Goal: Information Seeking & Learning: Learn about a topic

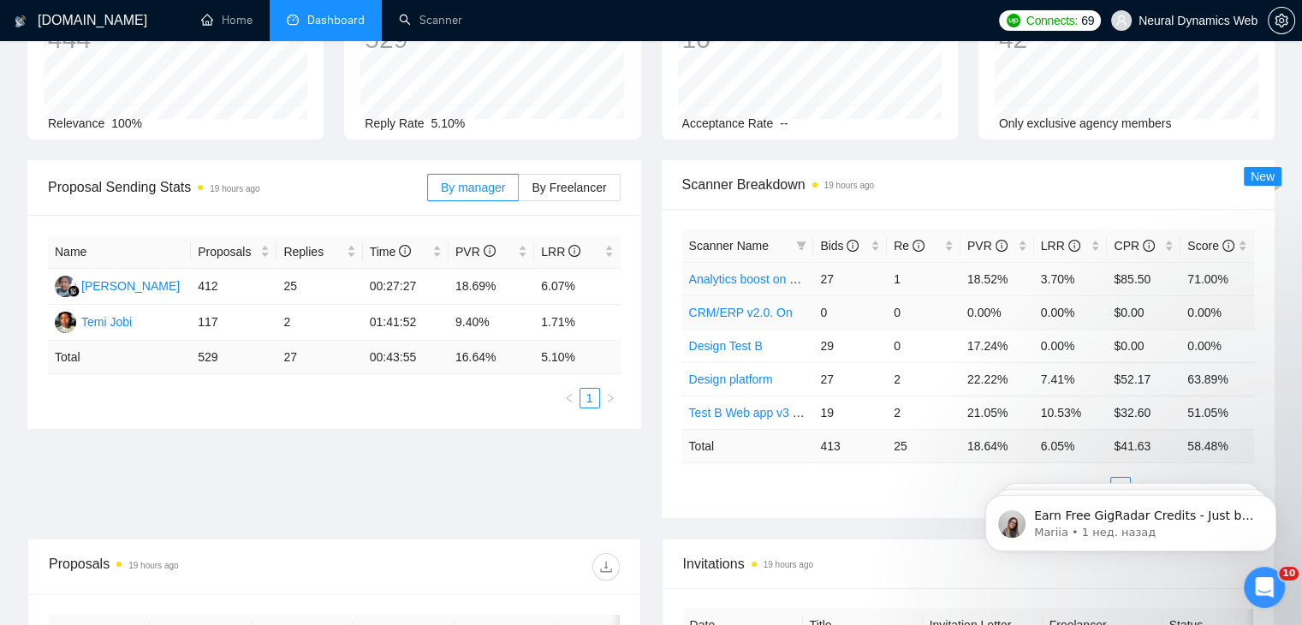
scroll to position [171, 0]
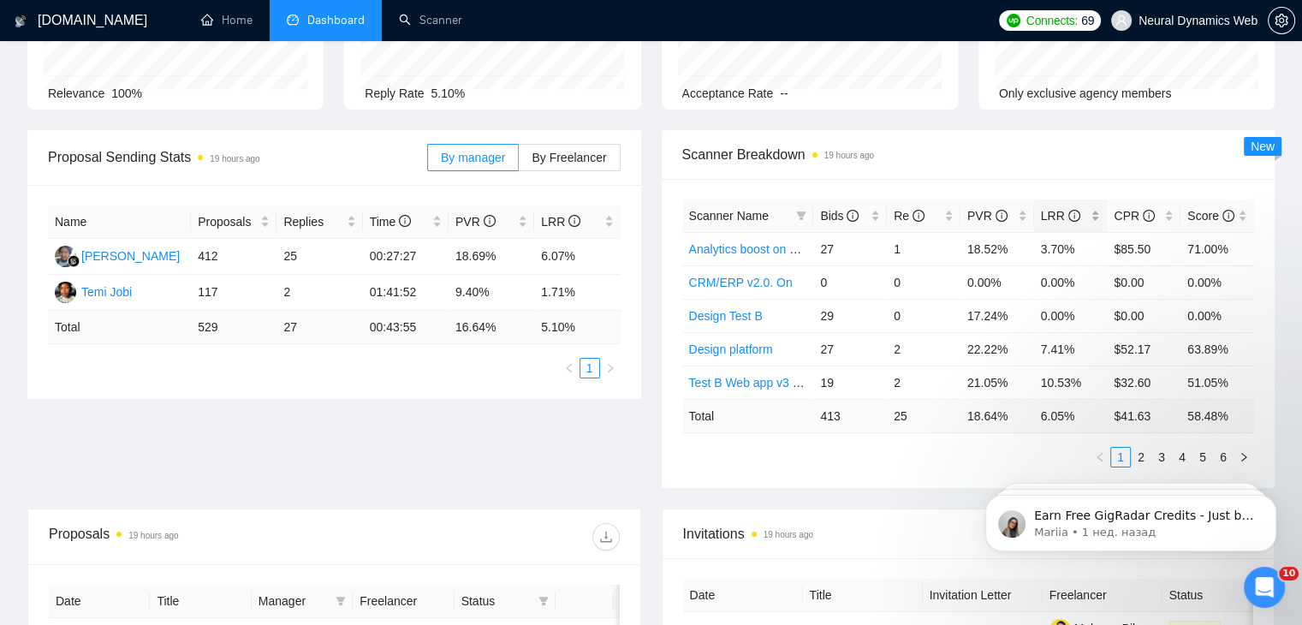
click at [1098, 218] on div "LRR" at bounding box center [1071, 215] width 60 height 19
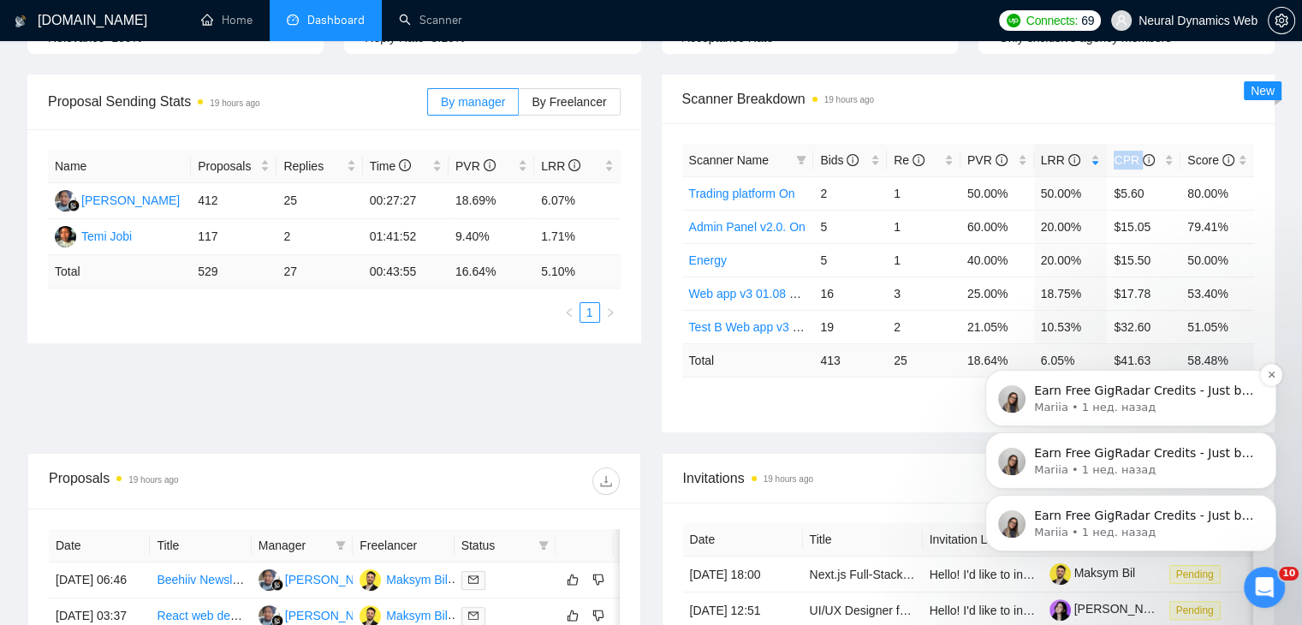
scroll to position [257, 0]
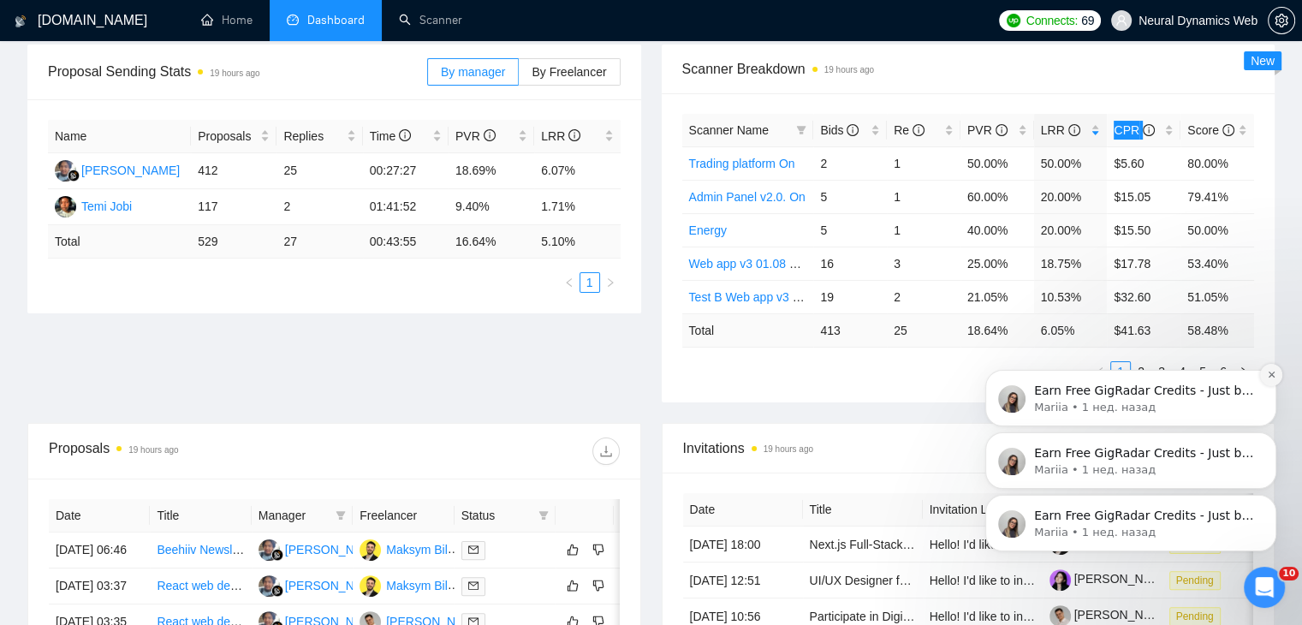
click at [1270, 378] on icon "Dismiss notification" at bounding box center [1271, 374] width 9 height 9
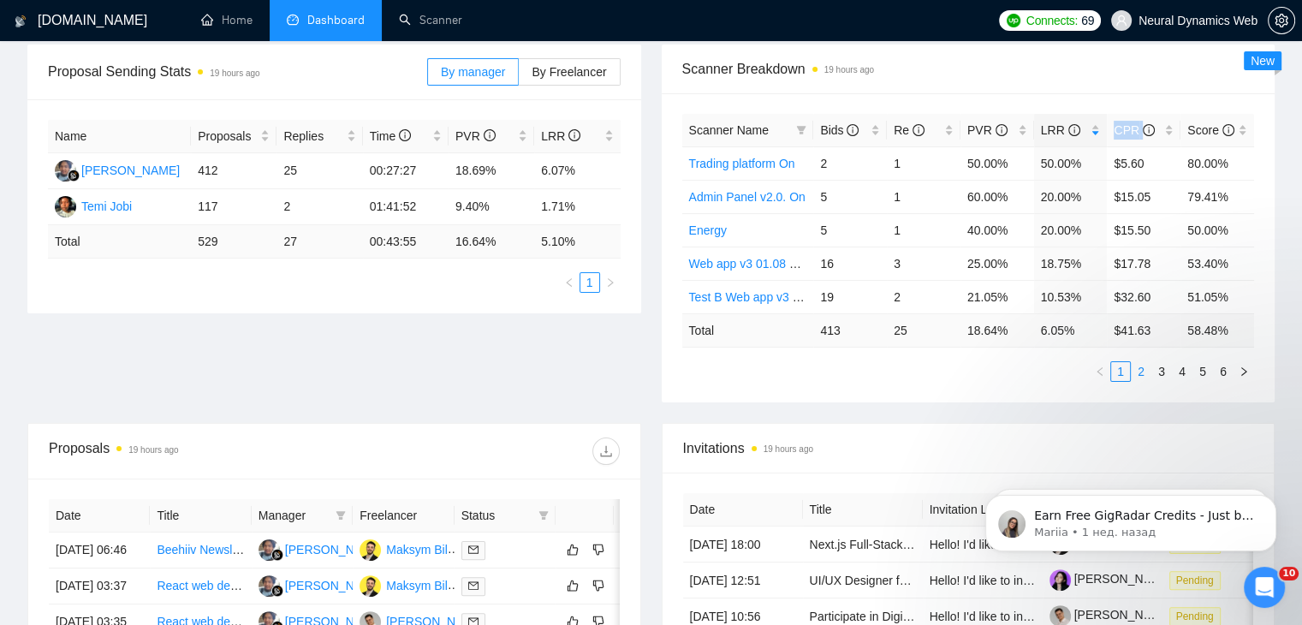
click at [1145, 369] on link "2" at bounding box center [1141, 371] width 19 height 19
click at [1160, 363] on link "3" at bounding box center [1161, 371] width 19 height 19
click at [1181, 372] on link "4" at bounding box center [1182, 371] width 19 height 19
click at [1203, 370] on link "5" at bounding box center [1202, 371] width 19 height 19
click at [1223, 369] on link "6" at bounding box center [1223, 371] width 19 height 19
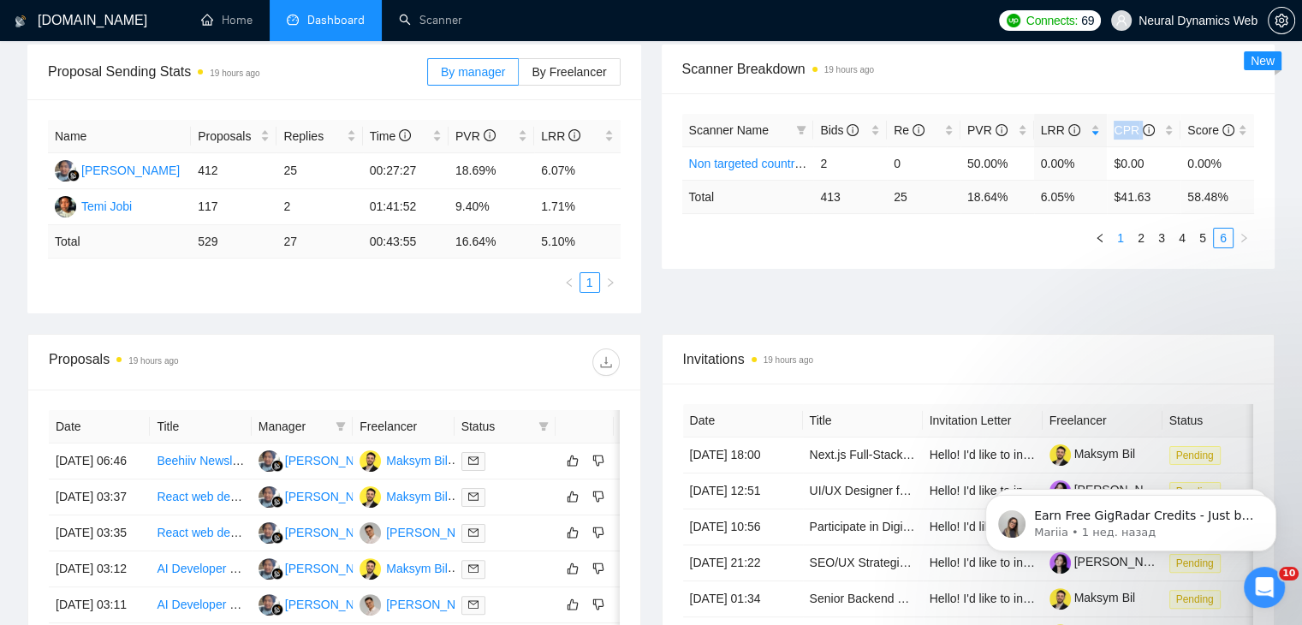
click at [1125, 239] on link "1" at bounding box center [1120, 238] width 19 height 19
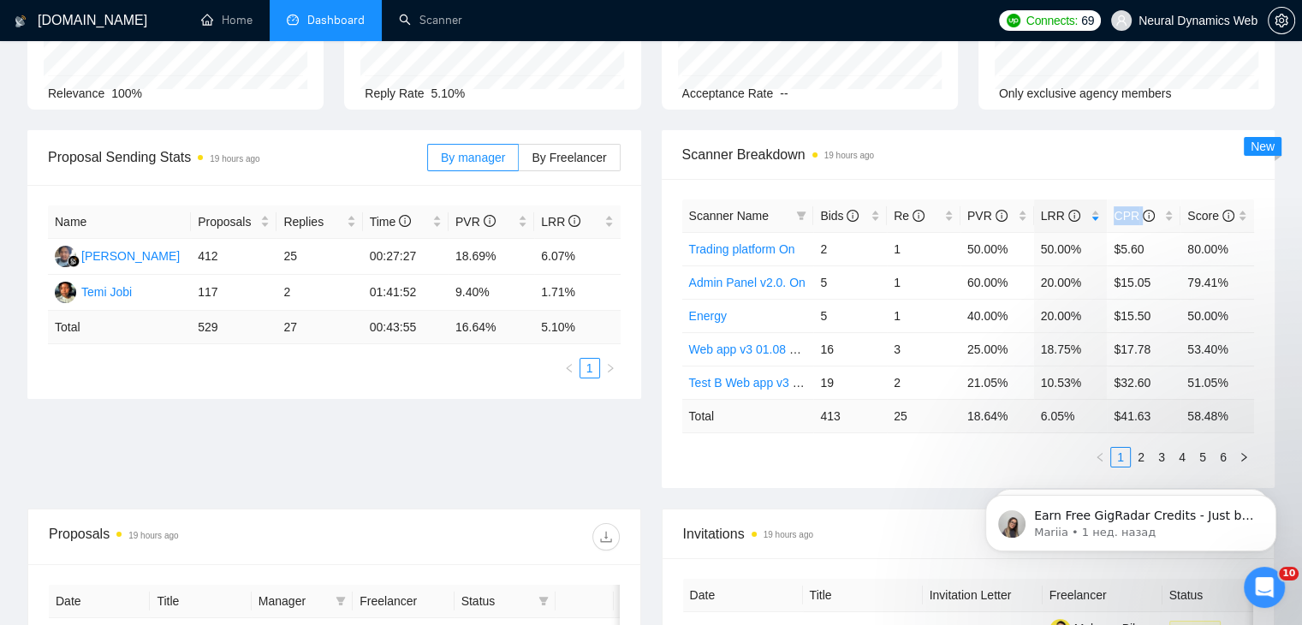
scroll to position [0, 0]
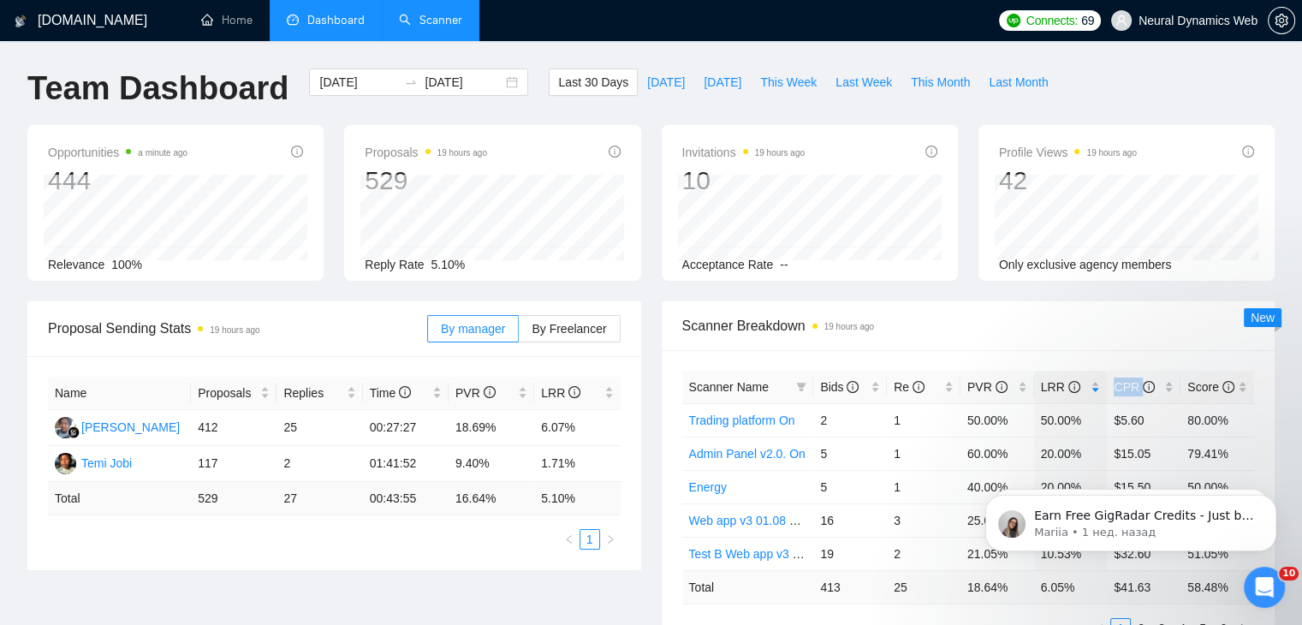
click at [425, 20] on link "Scanner" at bounding box center [430, 20] width 63 height 15
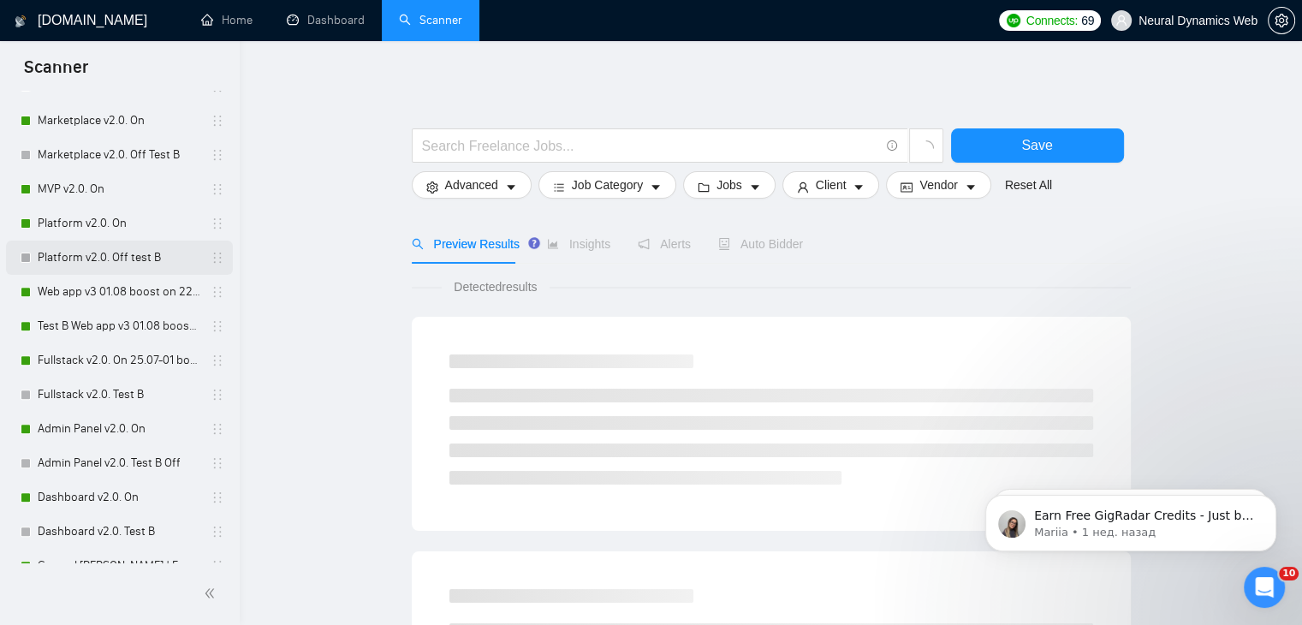
scroll to position [514, 0]
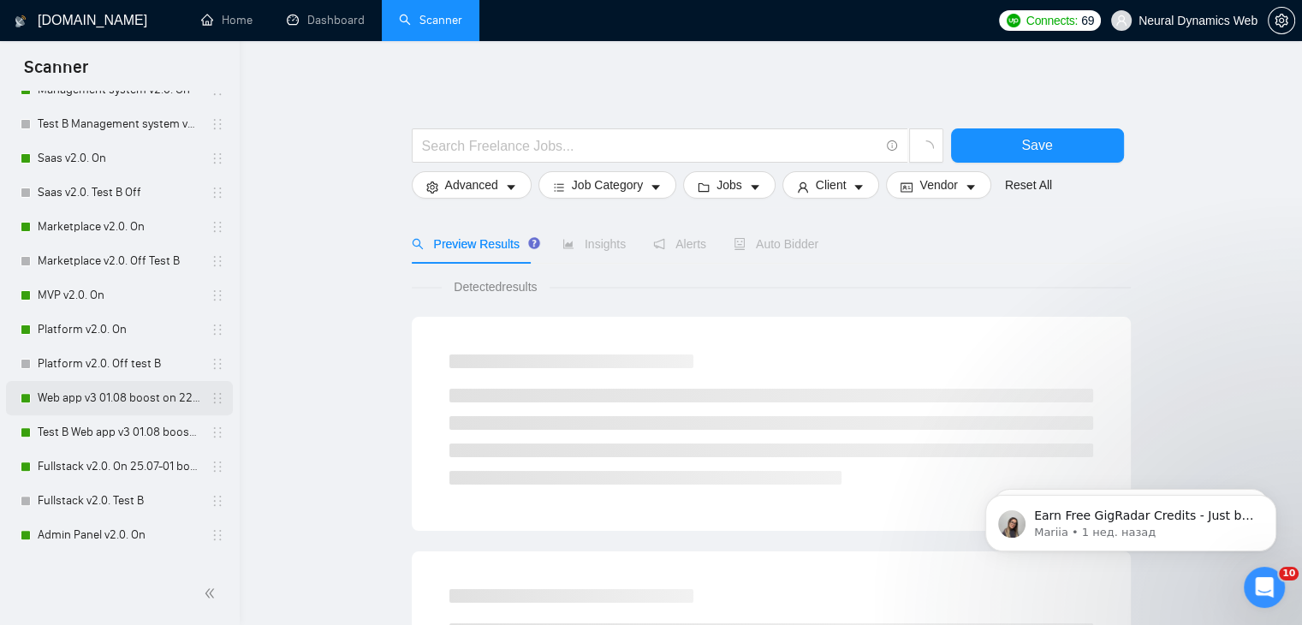
click at [79, 400] on link "Web app v3 01.08 boost on 22.08 -[PERSON_NAME]" at bounding box center [119, 398] width 163 height 34
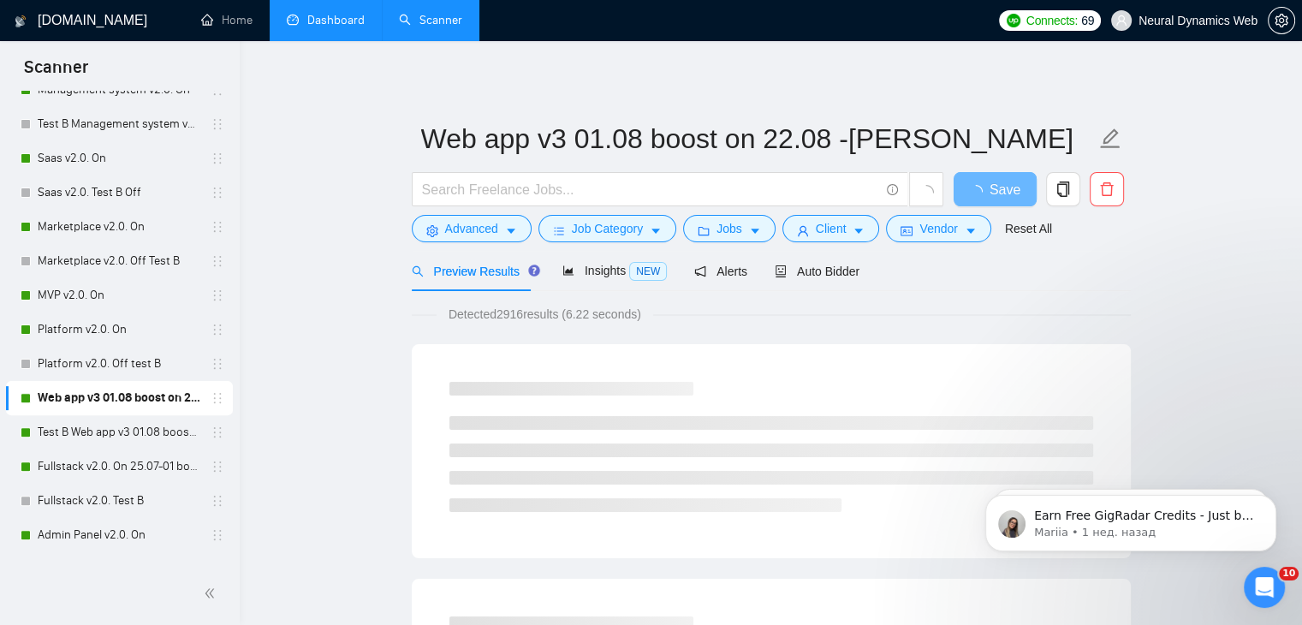
click at [291, 19] on link "Dashboard" at bounding box center [326, 20] width 78 height 15
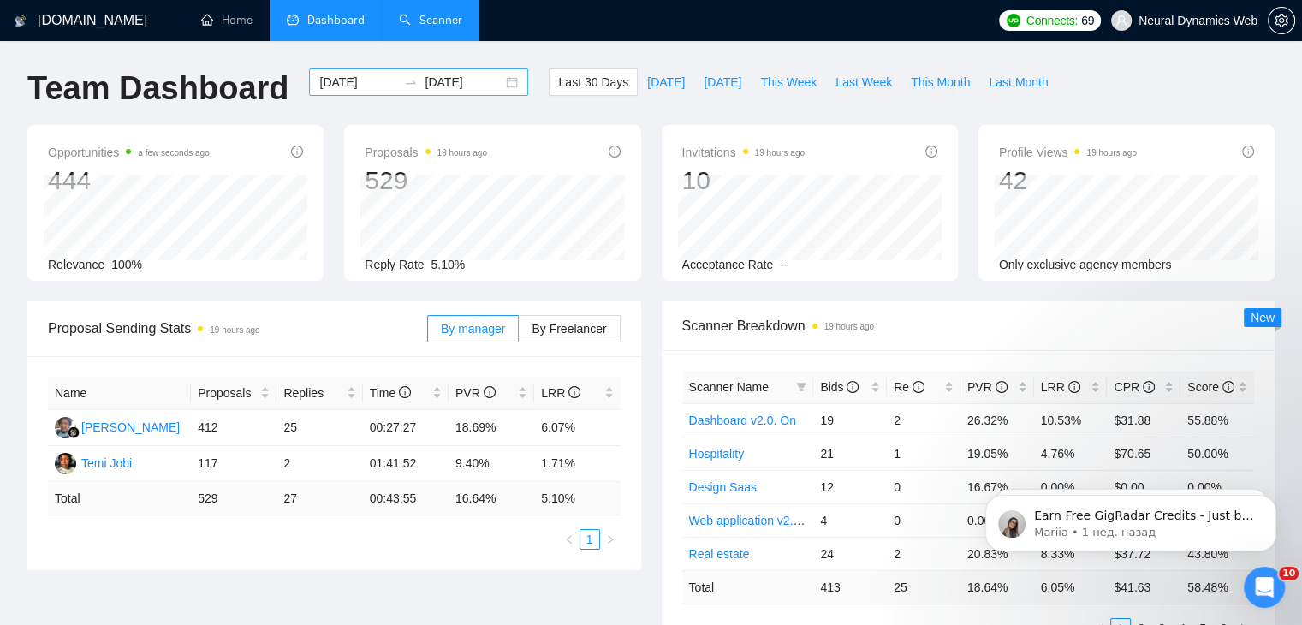
click at [500, 83] on div "[DATE] [DATE]" at bounding box center [418, 81] width 219 height 27
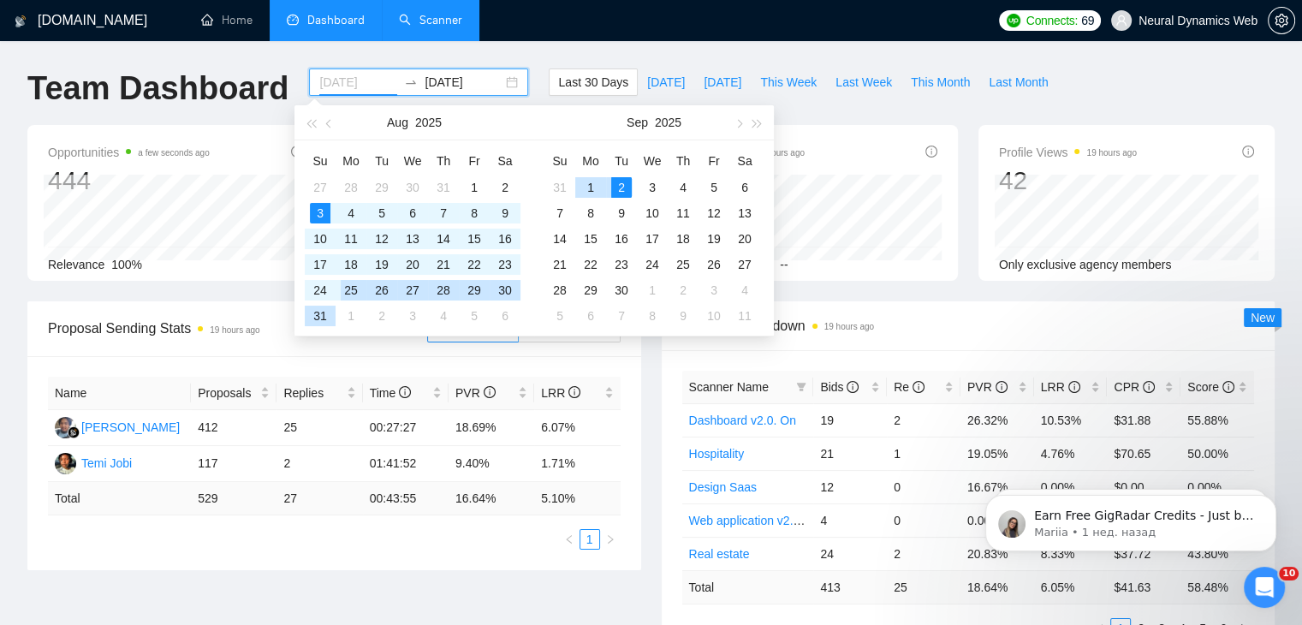
type input "[DATE]"
click at [920, 294] on div "Opportunities a few seconds ago 444 Relevance 100% Proposals 19 hours ago 529 R…" at bounding box center [651, 213] width 1268 height 176
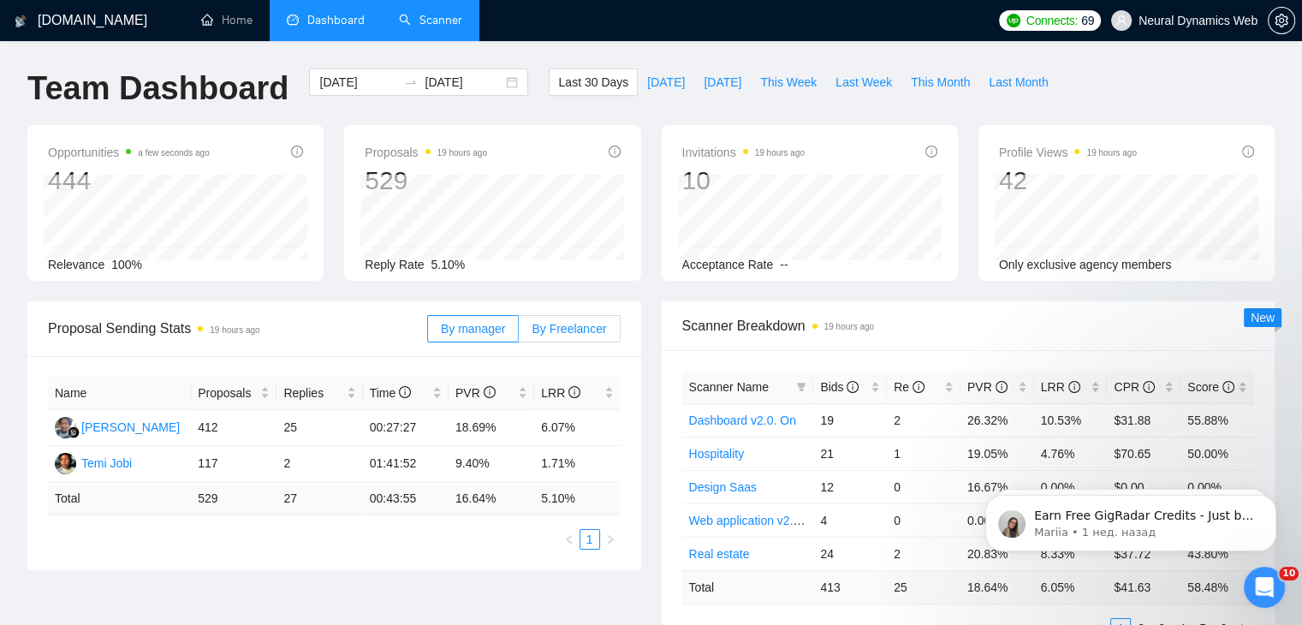
click at [581, 330] on span "By Freelancer" at bounding box center [569, 329] width 74 height 14
click at [519, 333] on input "By Freelancer" at bounding box center [519, 333] width 0 height 0
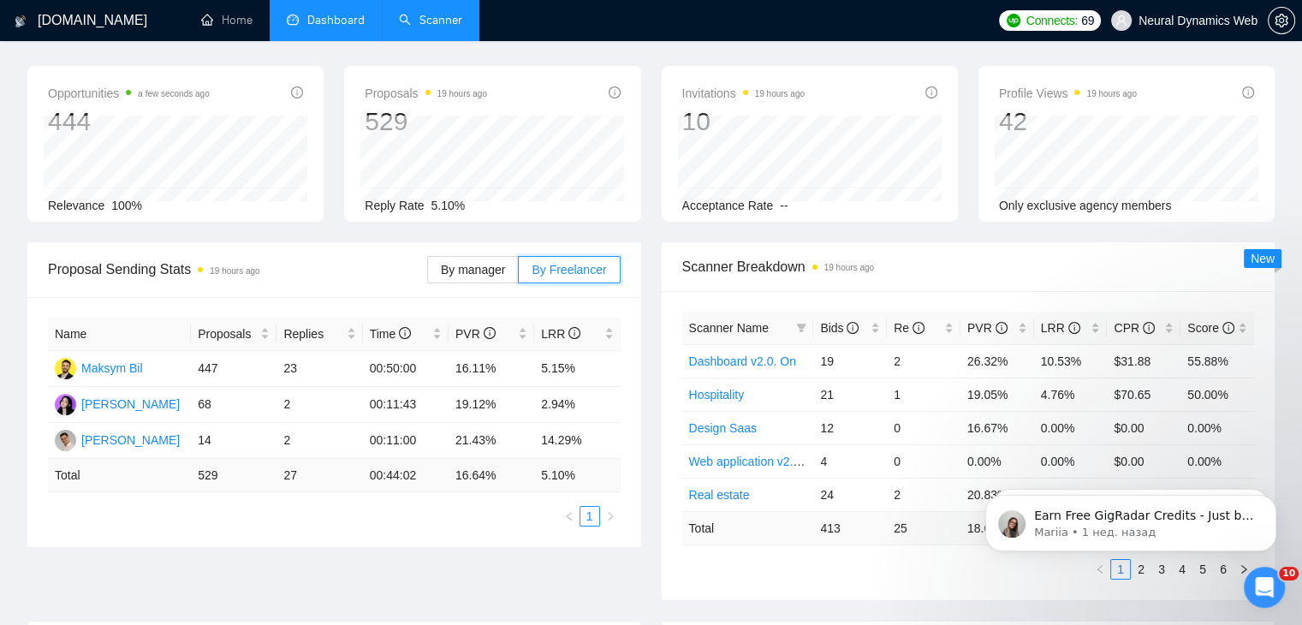
scroll to position [86, 0]
